Goal: Find specific page/section: Find specific page/section

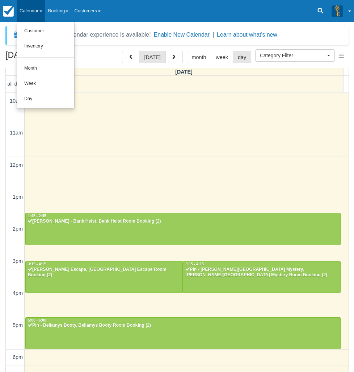
select select
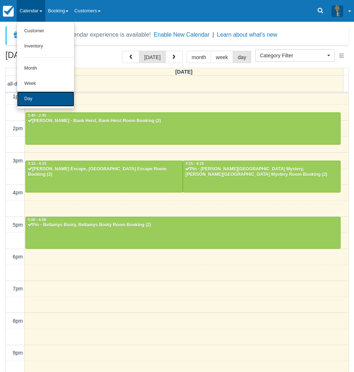
click at [43, 99] on link "Day" at bounding box center [45, 98] width 57 height 15
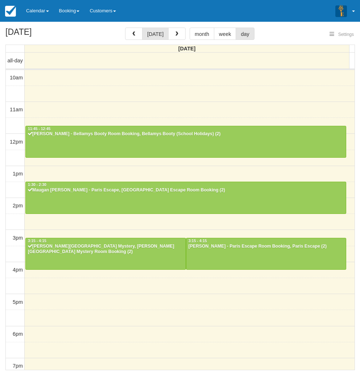
select select
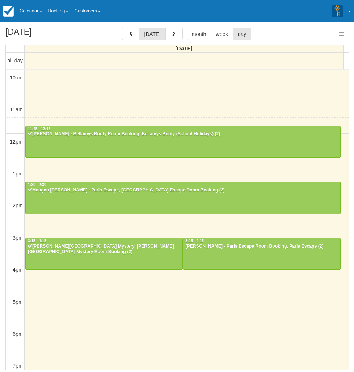
scroll to position [100, 0]
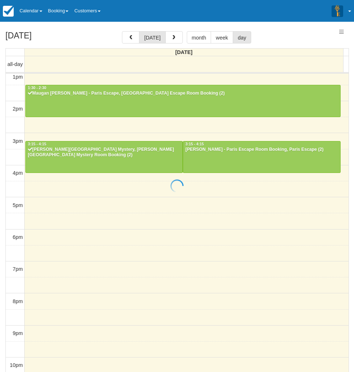
select select
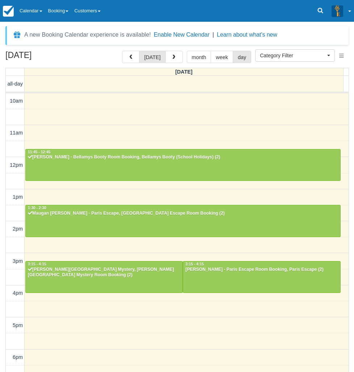
select select
